Goal: Information Seeking & Learning: Learn about a topic

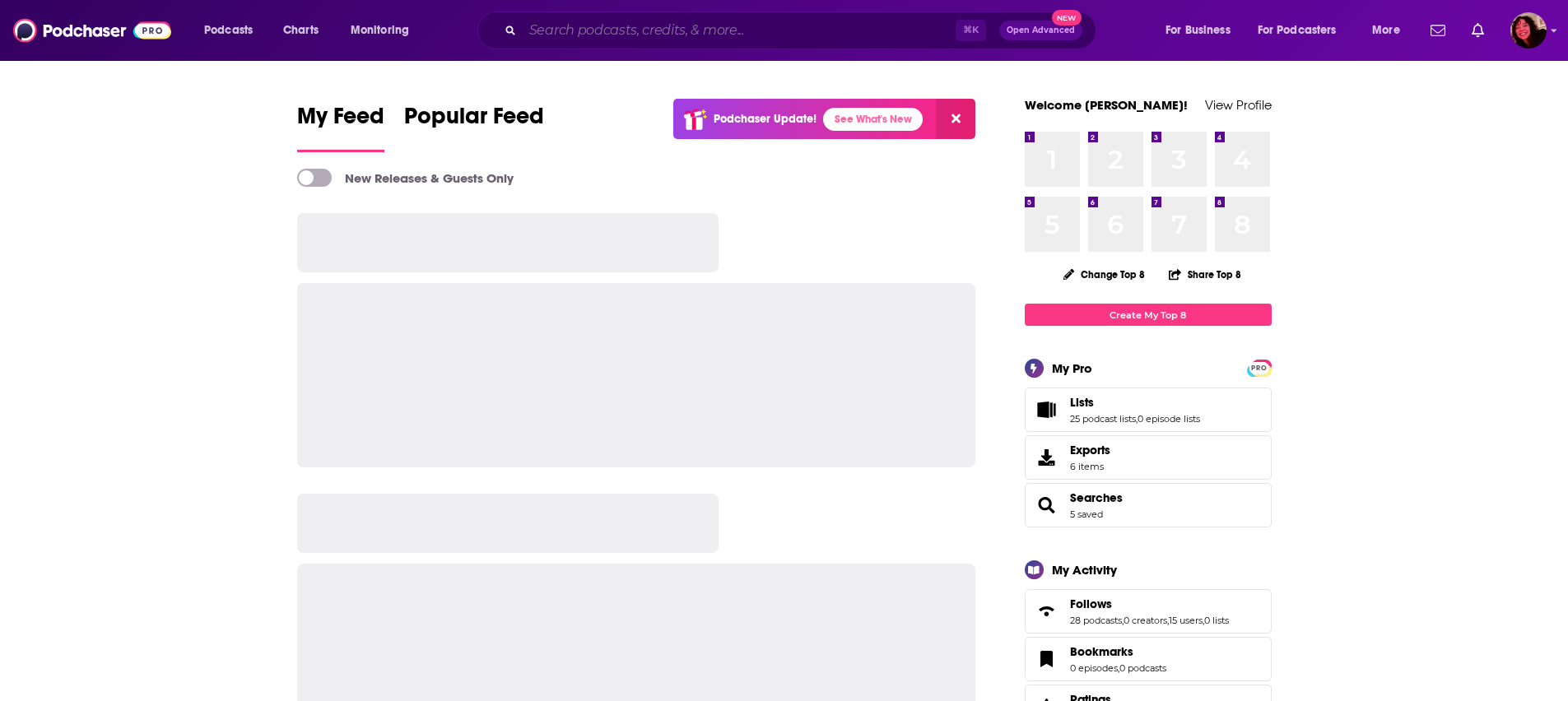
click at [623, 30] on input "Search podcasts, credits, & more..." at bounding box center [739, 30] width 433 height 26
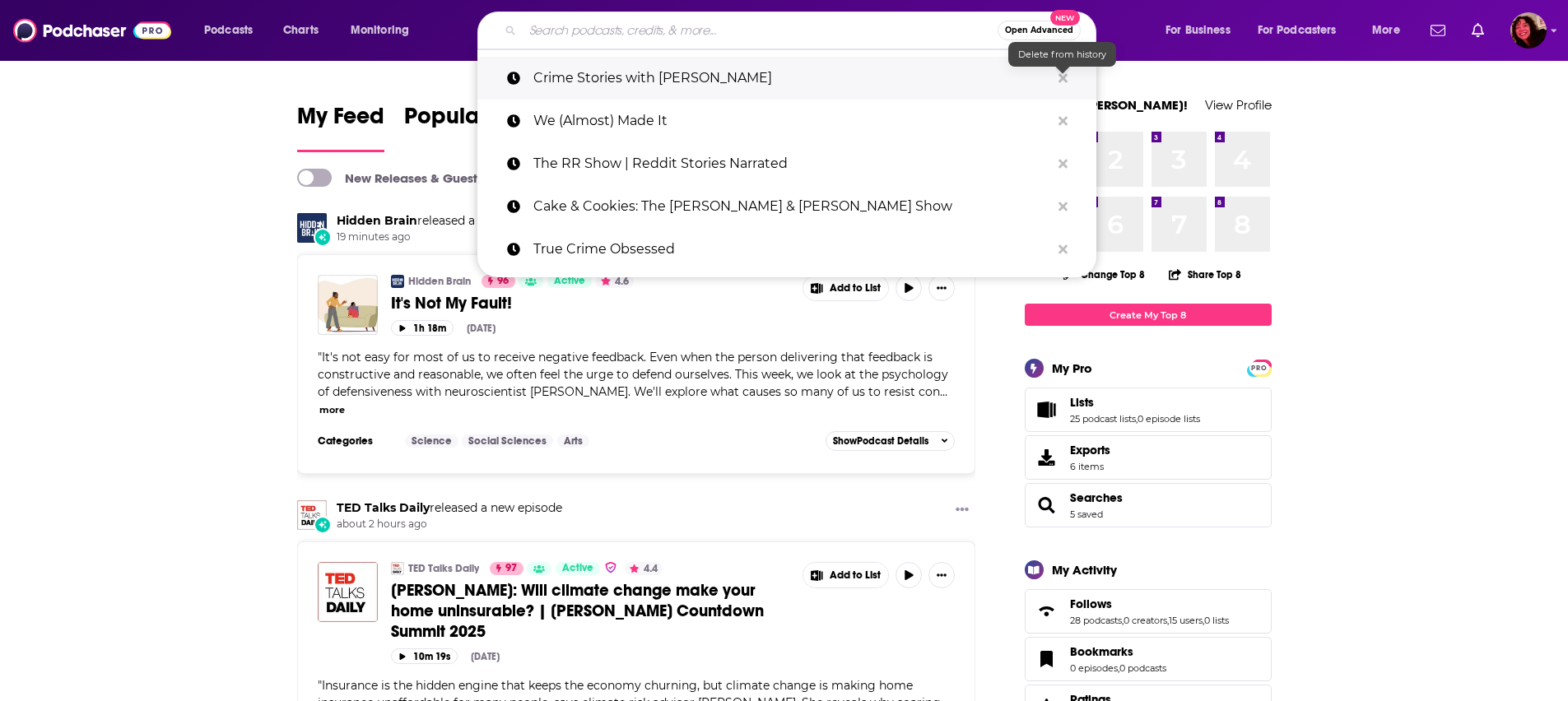
click at [1060, 72] on icon "Search podcasts, credits, & more..." at bounding box center [1063, 78] width 9 height 13
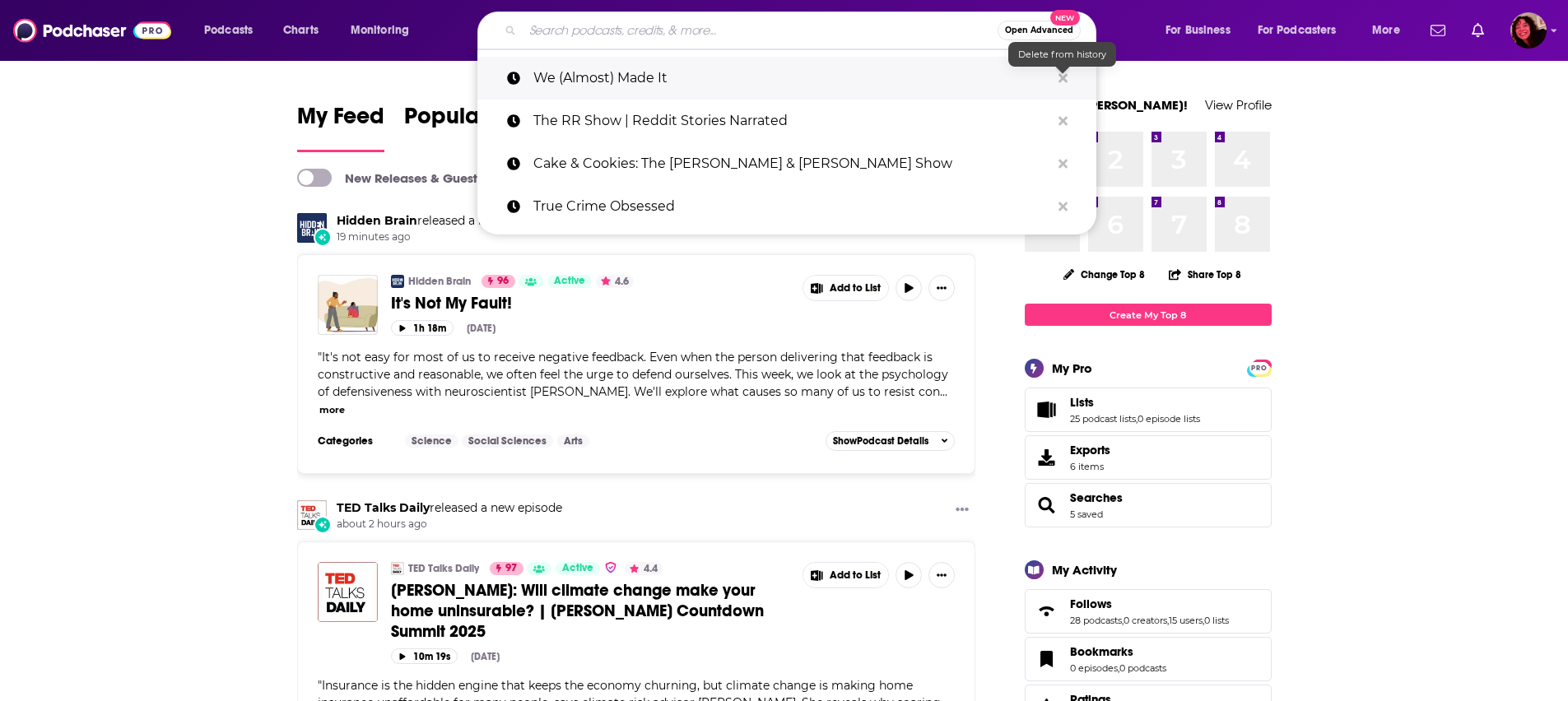
click at [1063, 72] on icon "Search podcasts, credits, & more..." at bounding box center [1063, 78] width 9 height 13
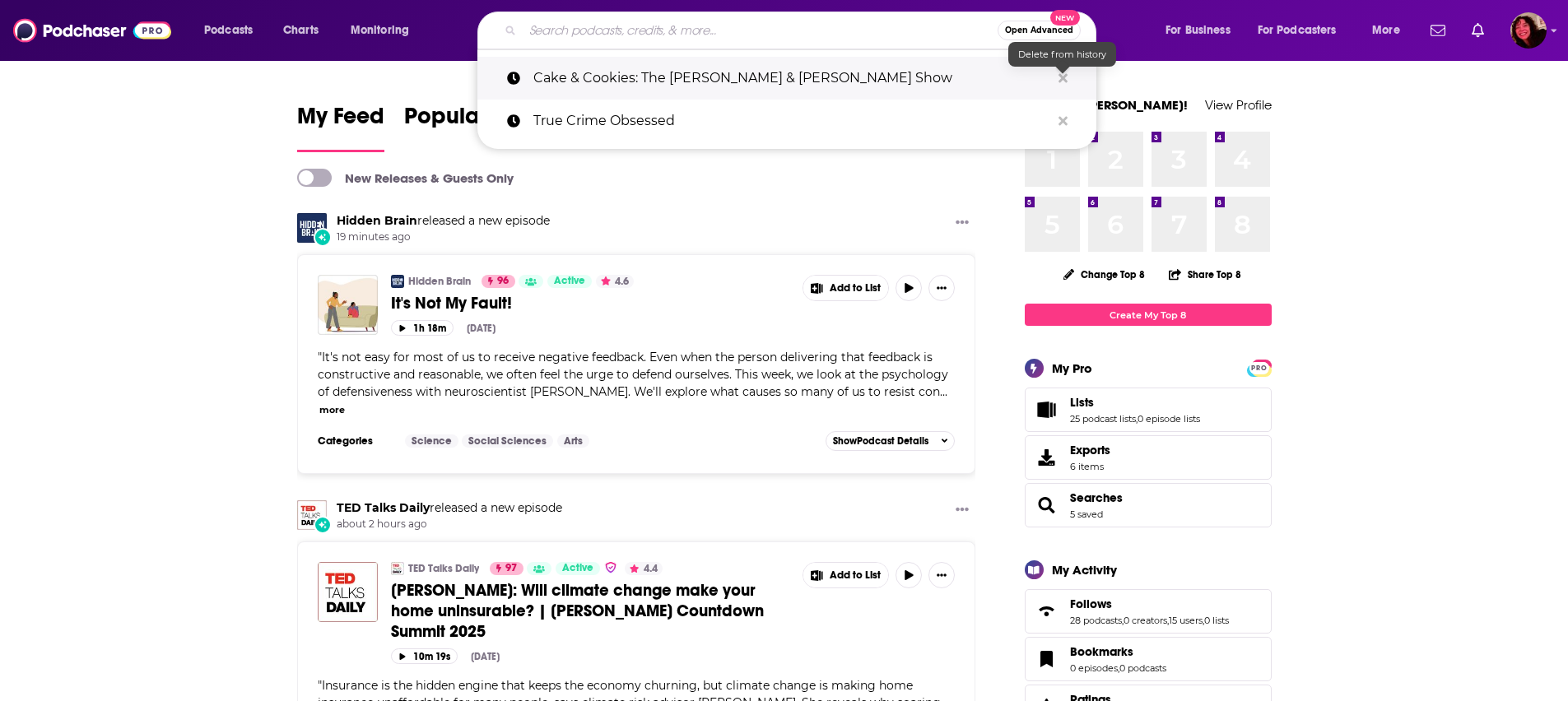
click at [1063, 72] on icon "Search podcasts, credits, & more..." at bounding box center [1063, 78] width 9 height 13
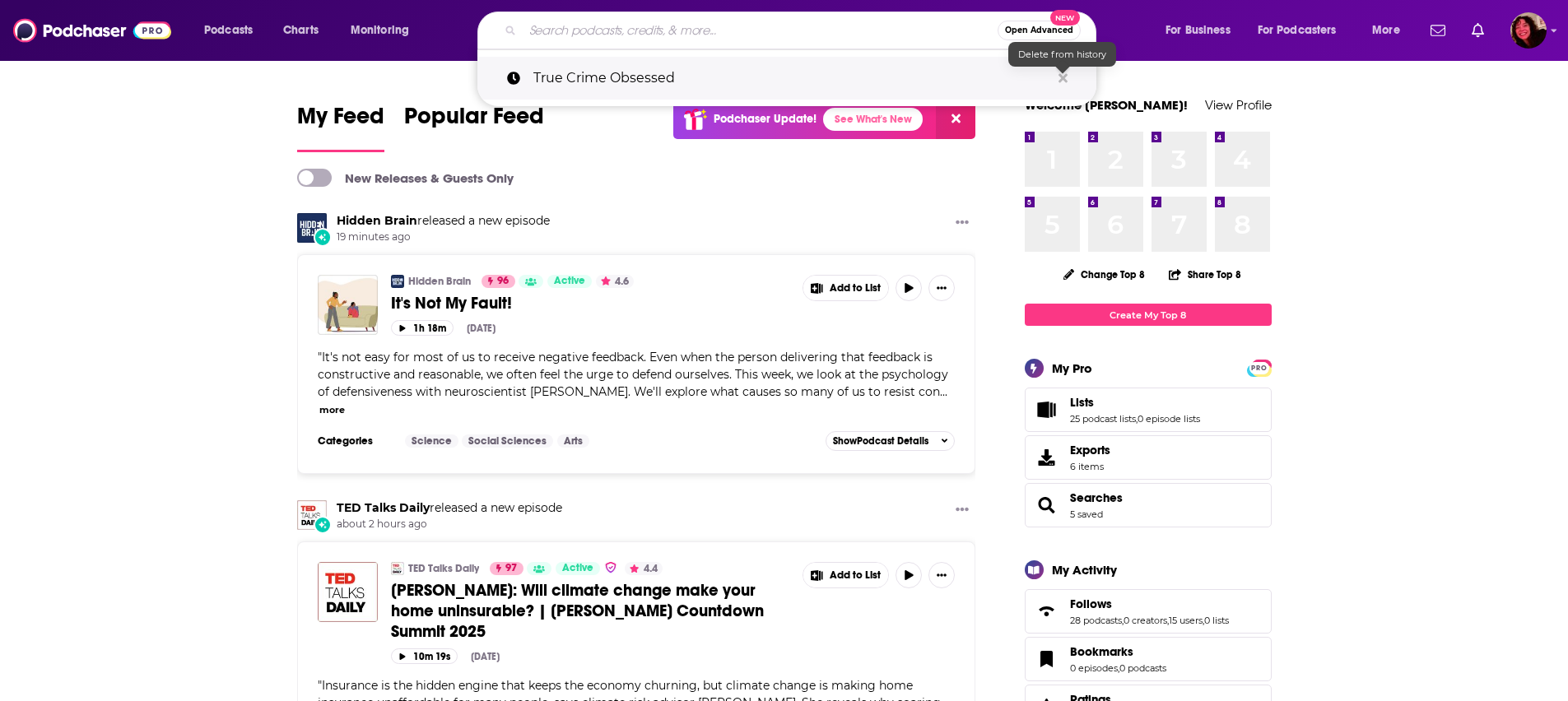
click at [1063, 72] on icon "Search podcasts, credits, & more..." at bounding box center [1063, 78] width 9 height 13
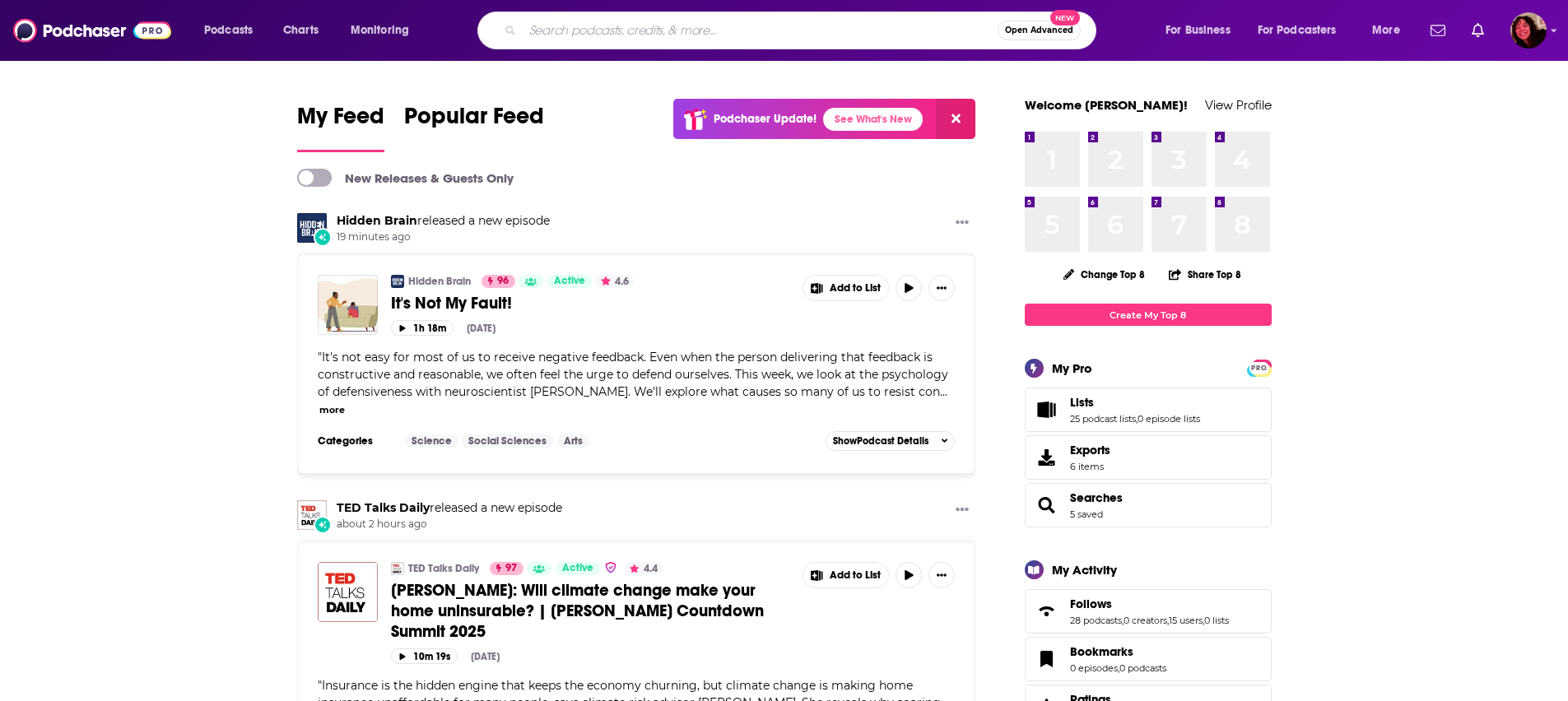
click at [1023, 32] on span "Open Advanced" at bounding box center [1039, 30] width 68 height 8
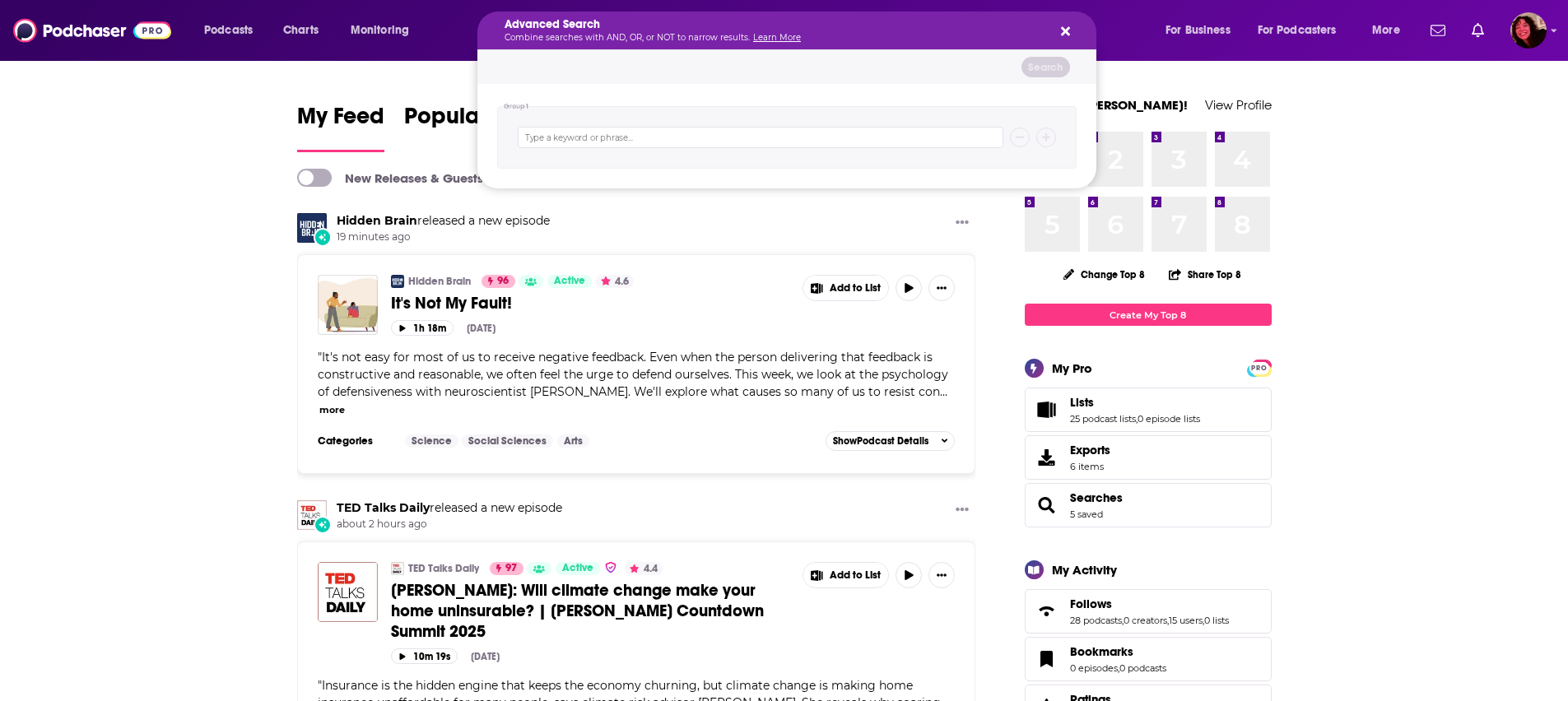
click at [1057, 28] on button "Search podcasts, credits, & more..." at bounding box center [1063, 30] width 13 height 13
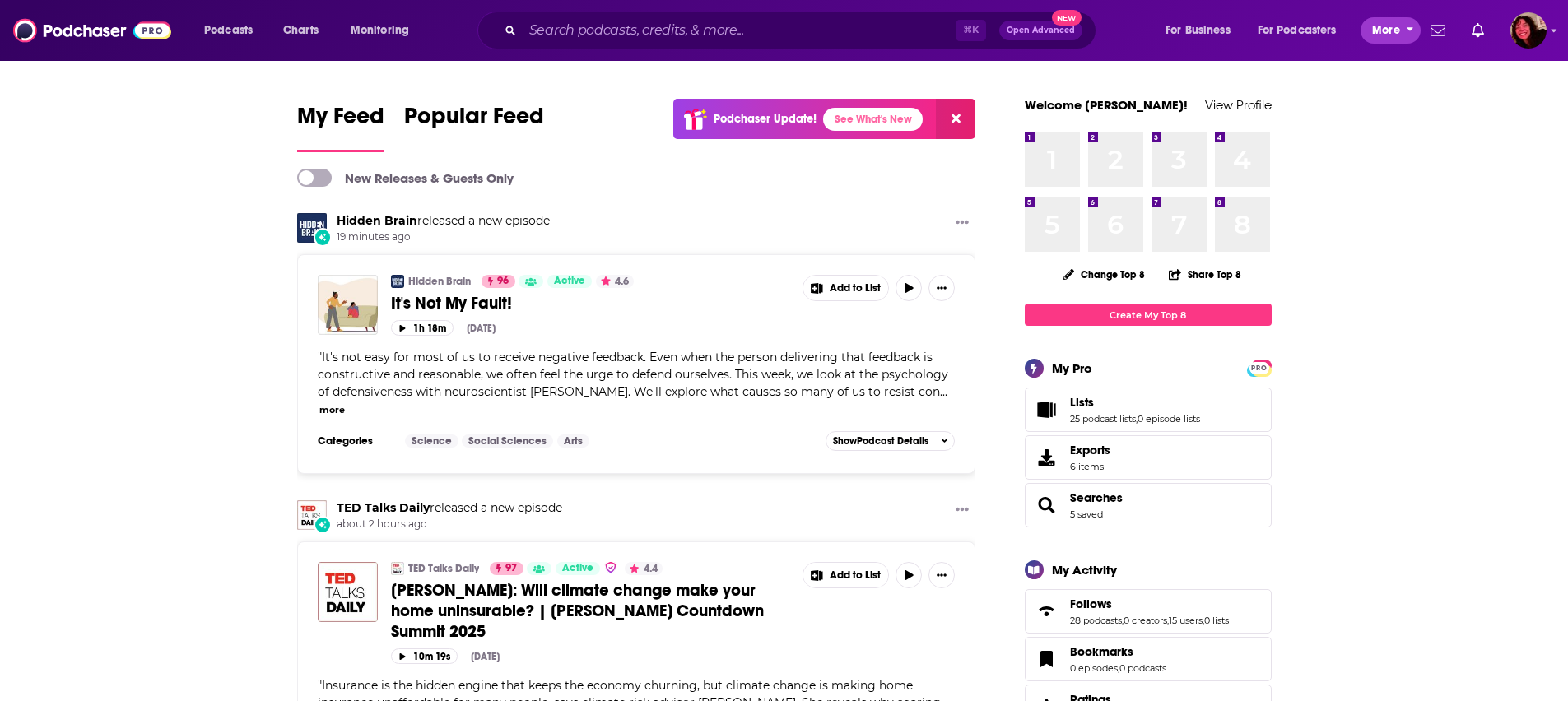
click at [1403, 31] on button "More" at bounding box center [1391, 30] width 60 height 26
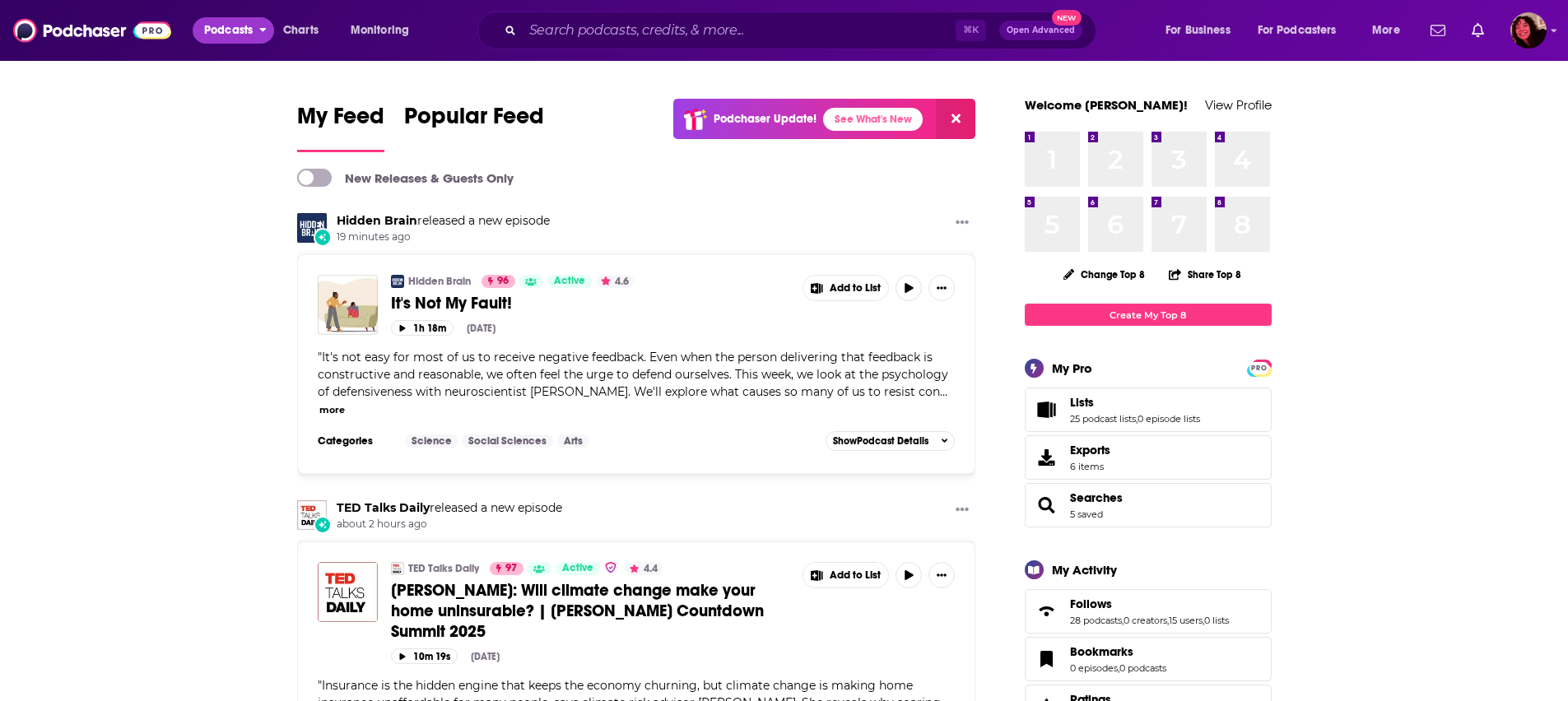
click at [247, 23] on span "Podcasts" at bounding box center [228, 30] width 49 height 23
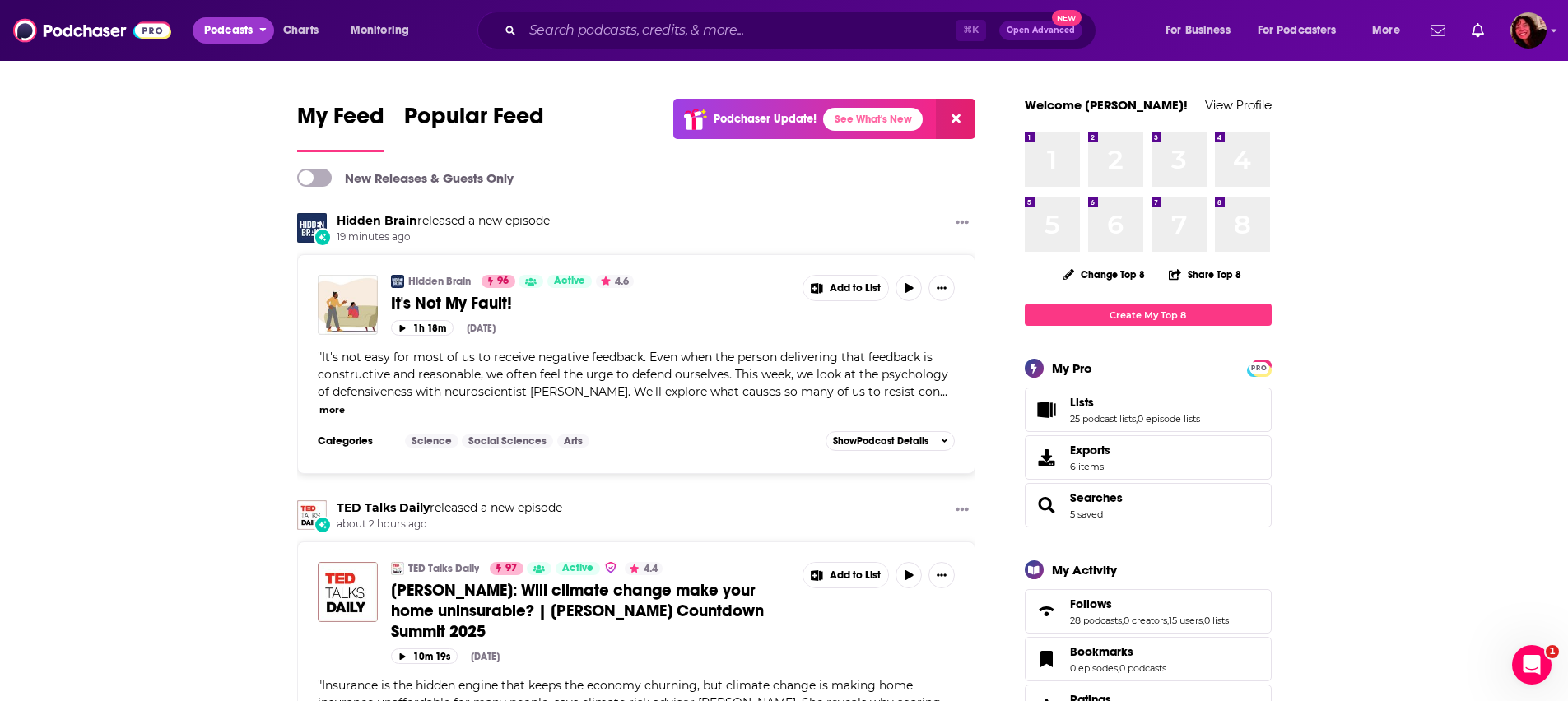
click at [230, 32] on span "Podcasts" at bounding box center [228, 30] width 49 height 23
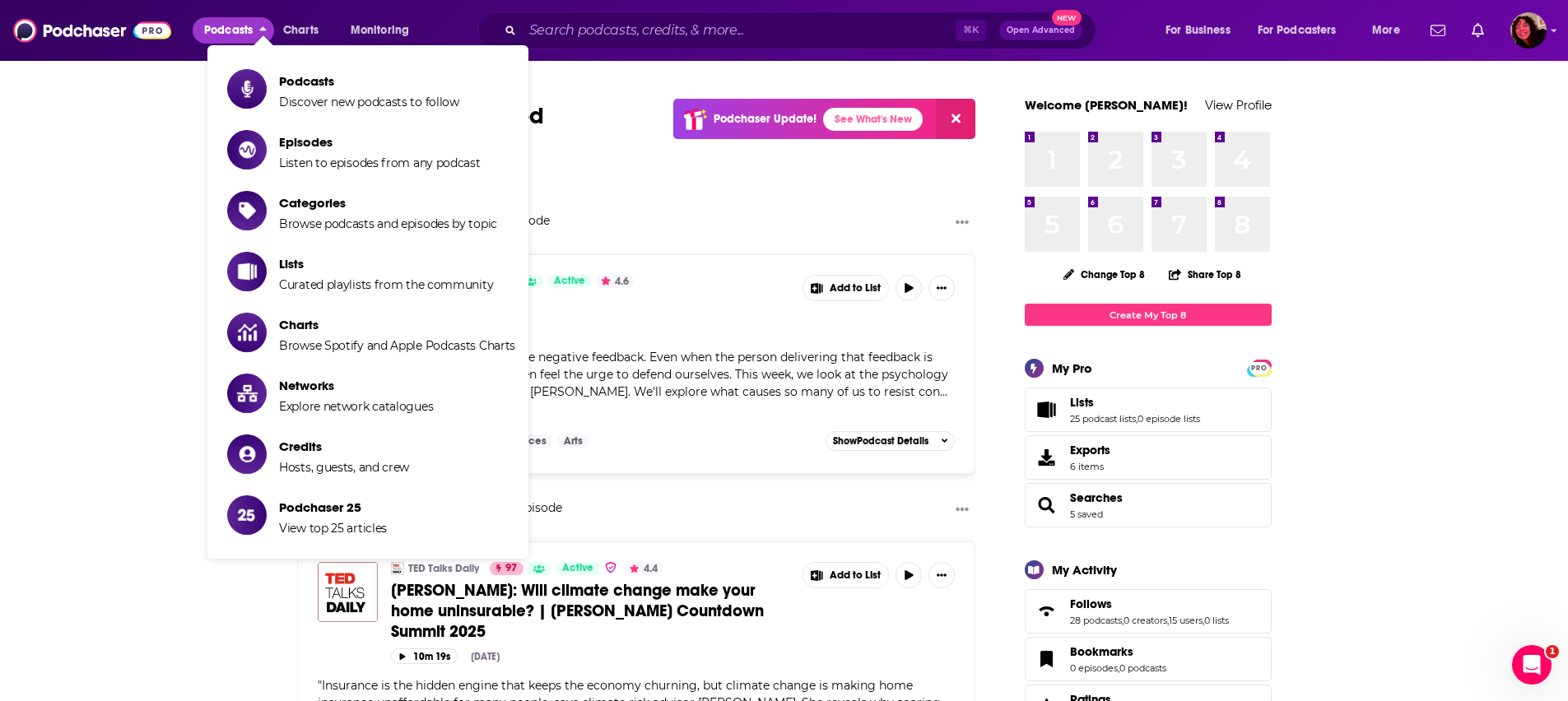
click at [300, 78] on span "Podcasts" at bounding box center [369, 81] width 181 height 16
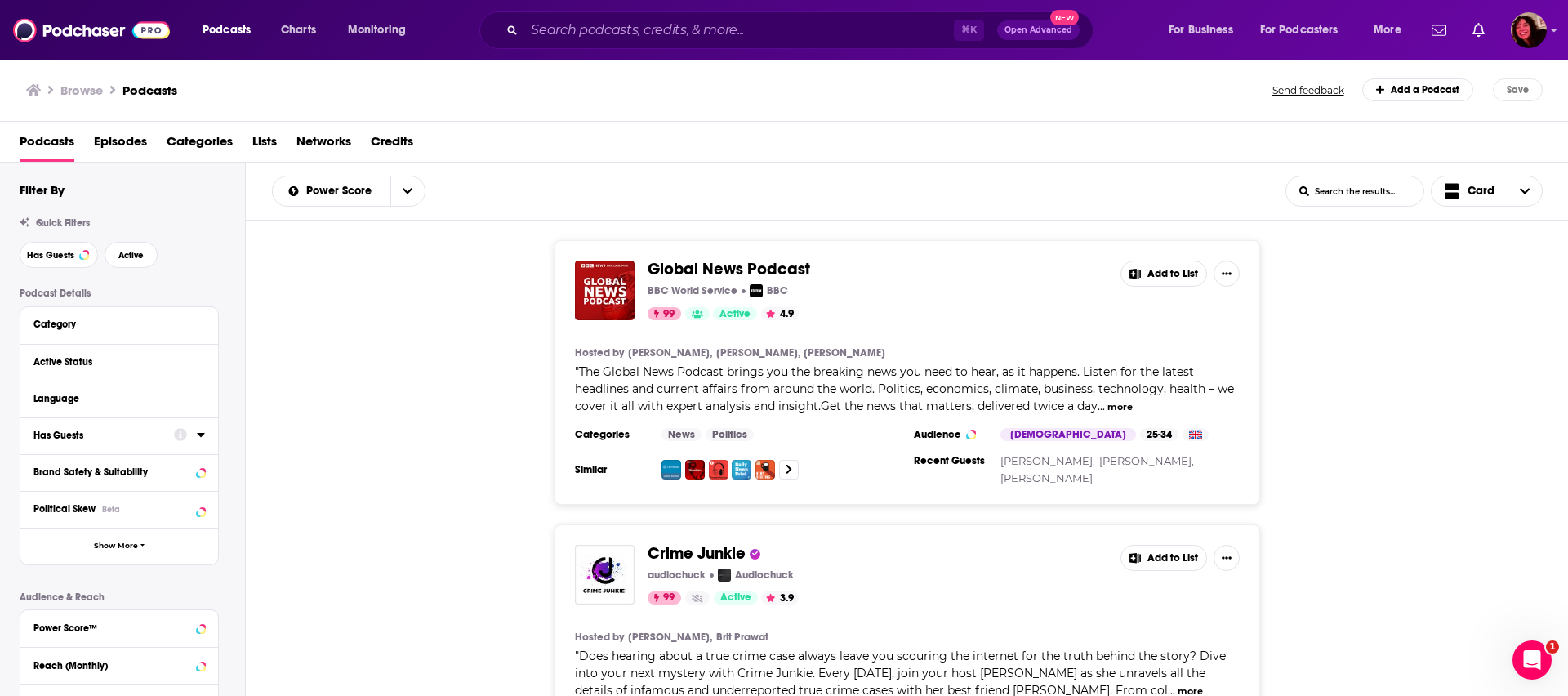
click at [197, 439] on icon at bounding box center [201, 435] width 8 height 13
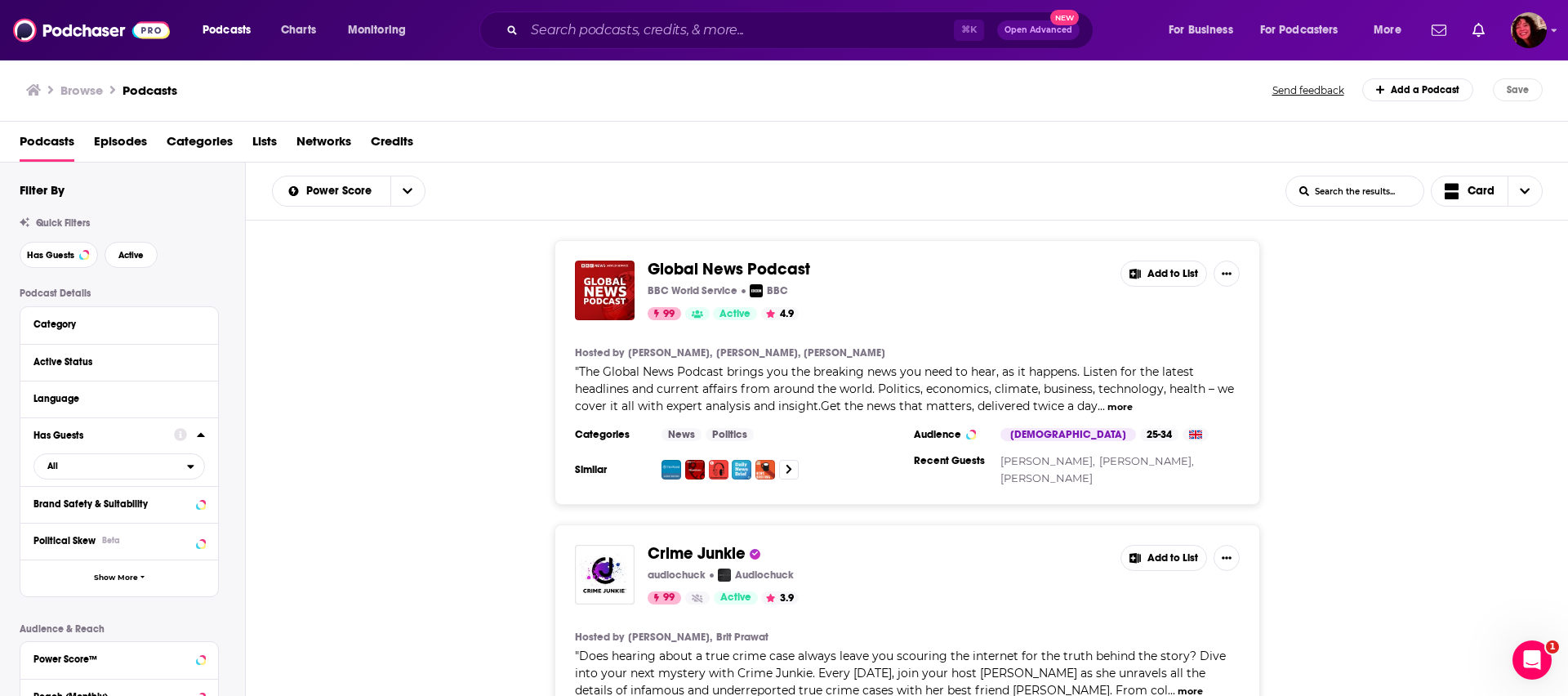
click at [203, 438] on icon at bounding box center [201, 435] width 8 height 13
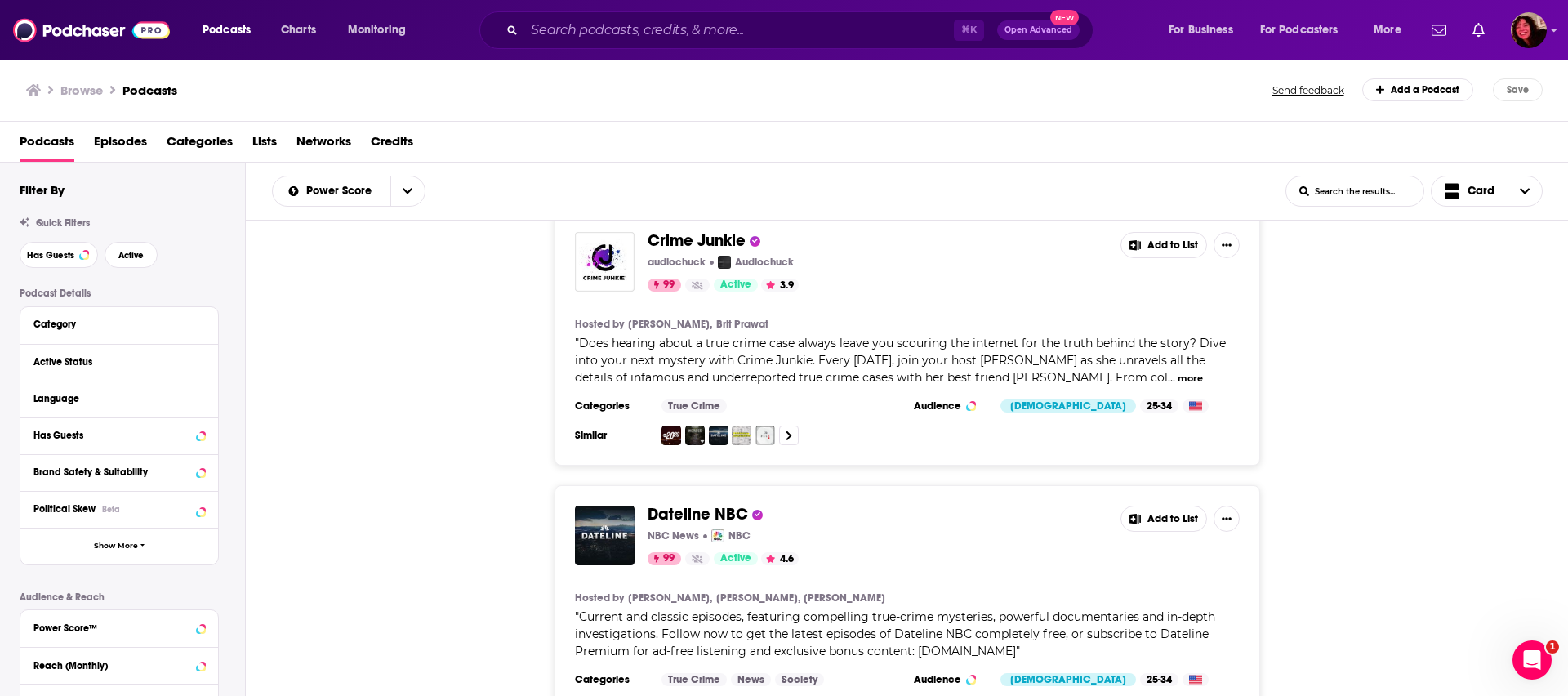
scroll to position [327, 0]
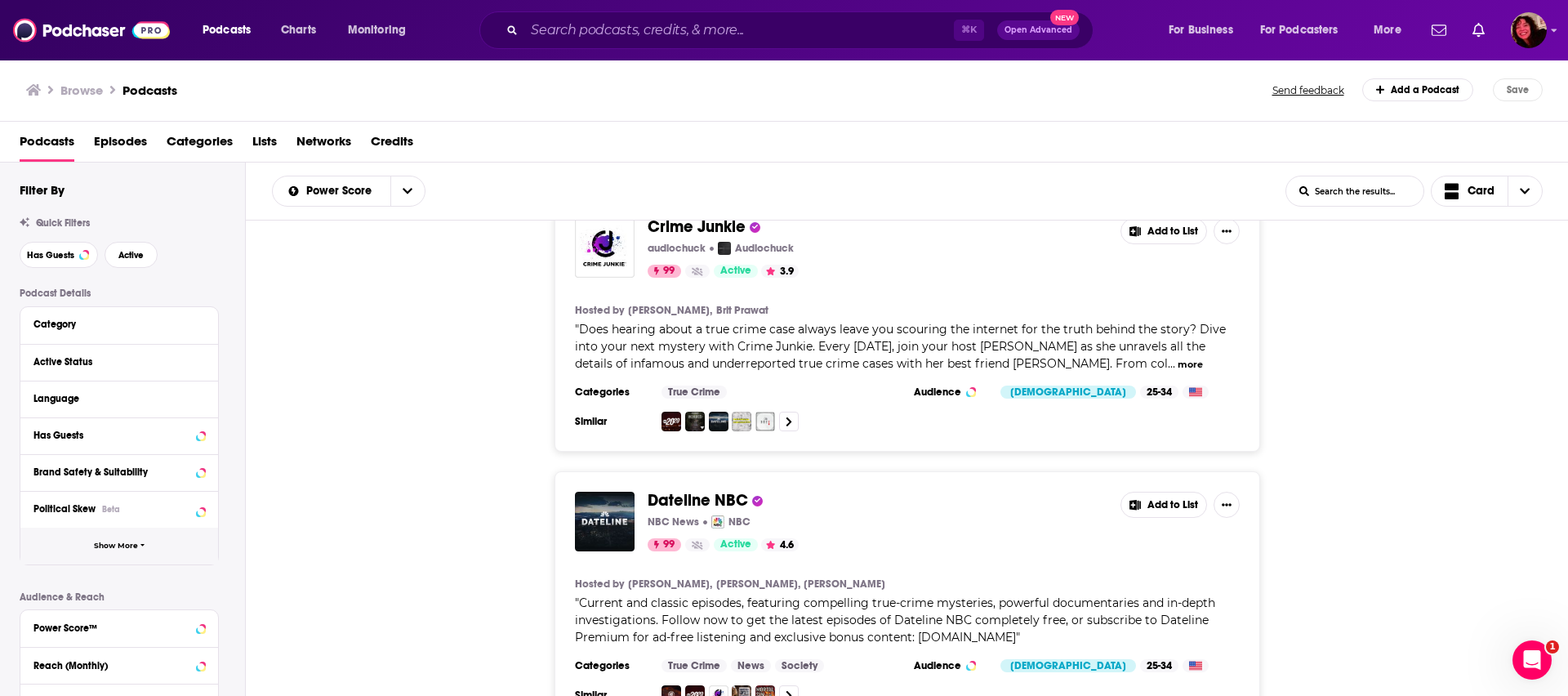
click at [103, 547] on span "Show More" at bounding box center [116, 546] width 44 height 9
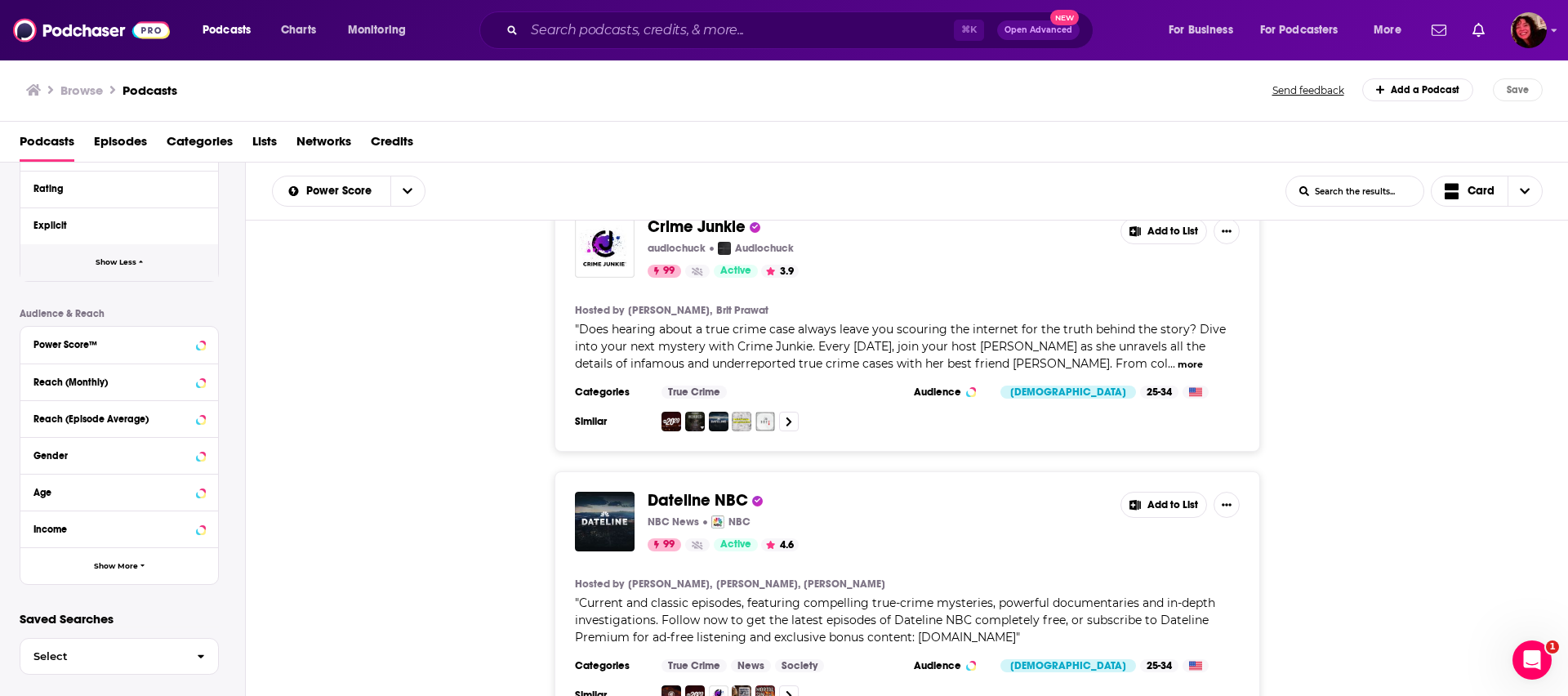
scroll to position [623, 0]
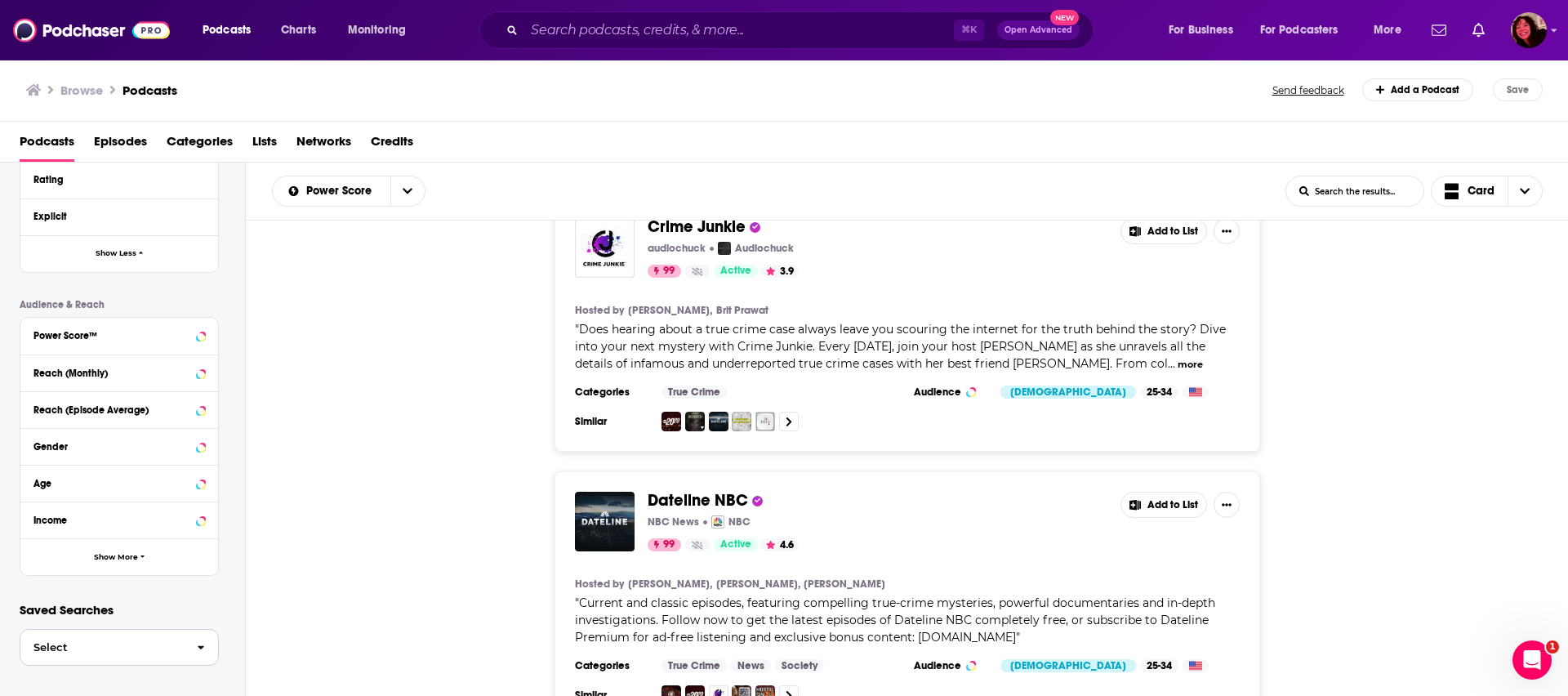
click at [98, 648] on span "Select" at bounding box center [102, 647] width 163 height 11
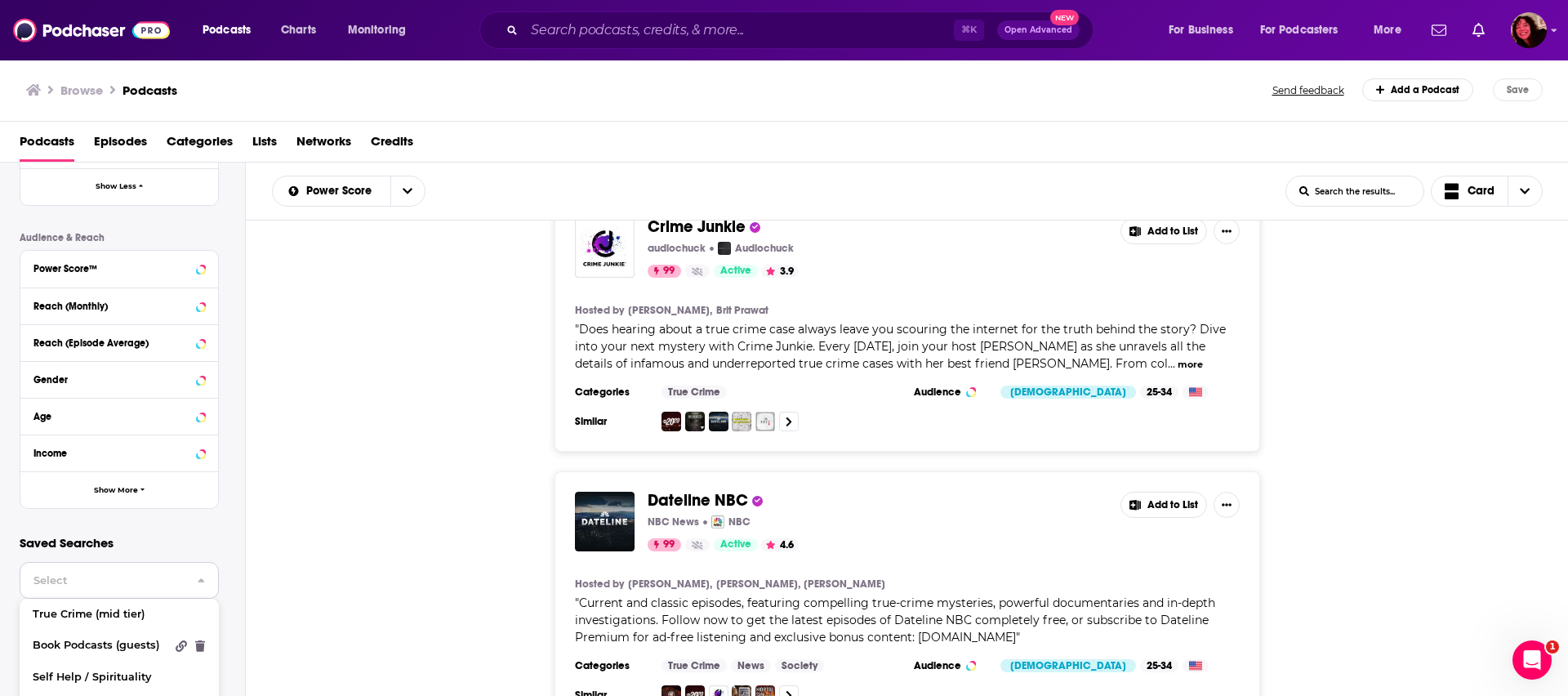
scroll to position [746, 0]
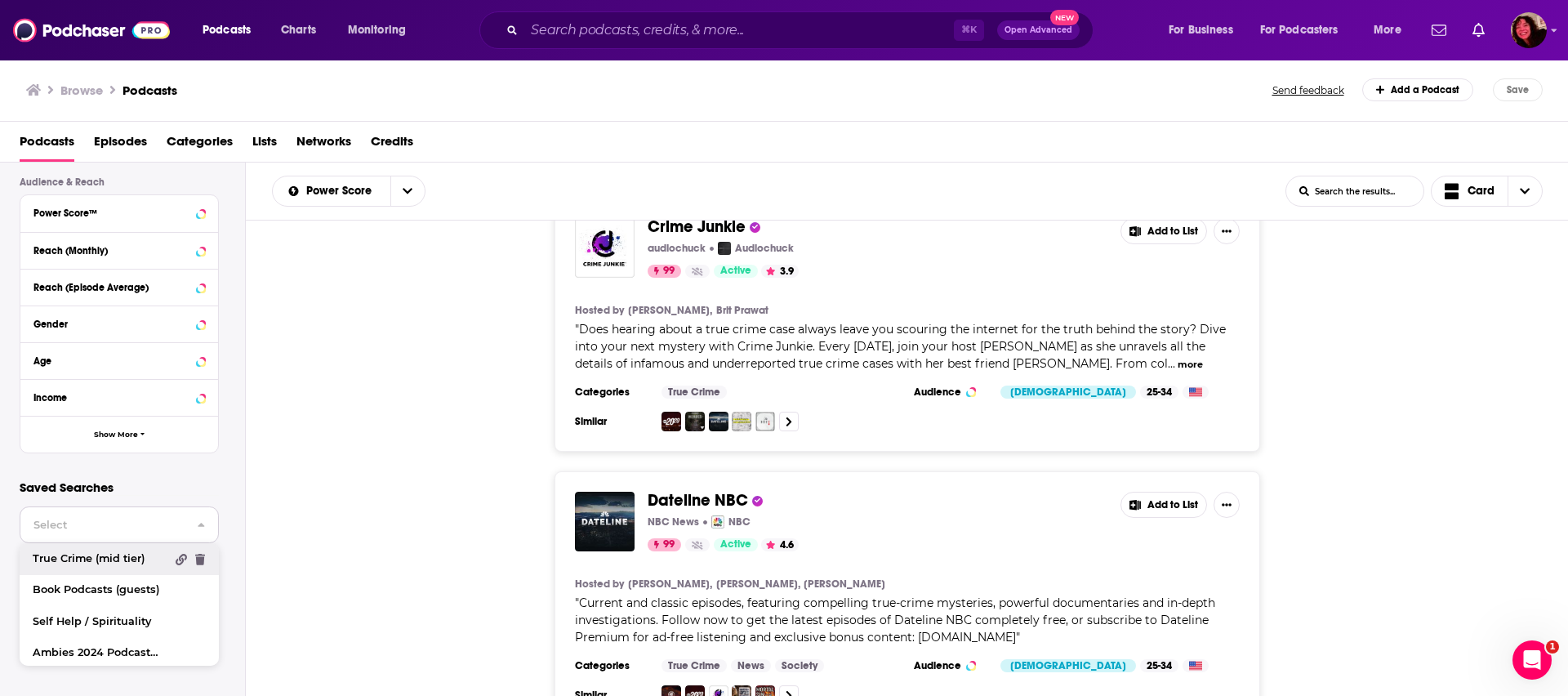
click at [102, 568] on link "True Crime (mid tier)" at bounding box center [119, 558] width 199 height 31
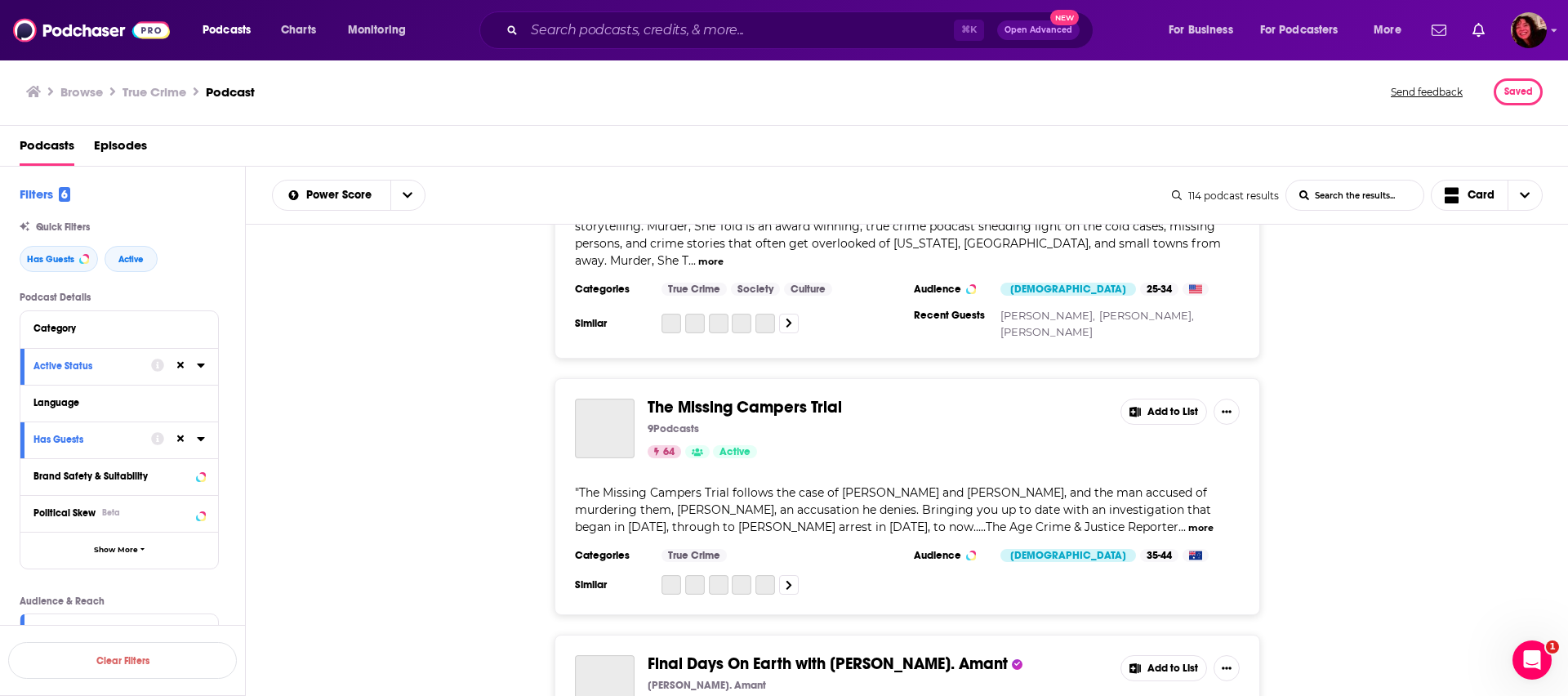
scroll to position [6300, 0]
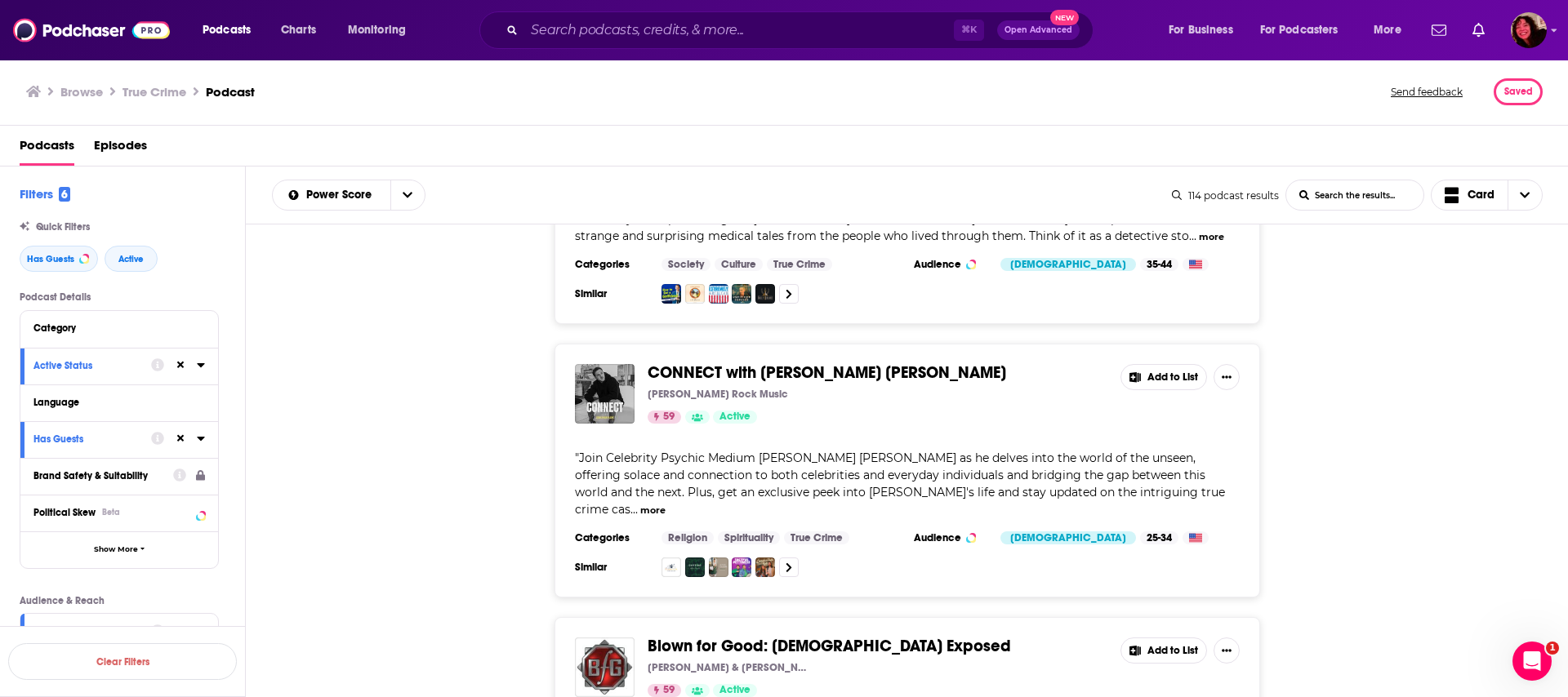
scroll to position [12769, 0]
